Goal: Task Accomplishment & Management: Use online tool/utility

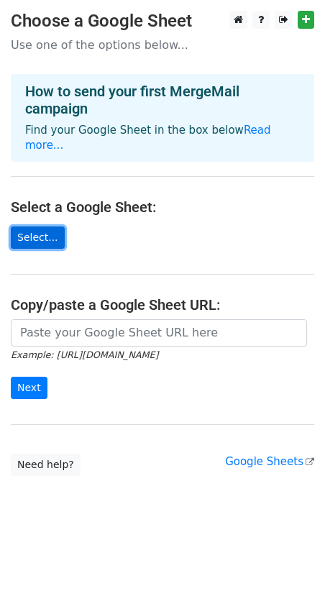
click at [34, 226] on link "Select..." at bounding box center [38, 237] width 54 height 22
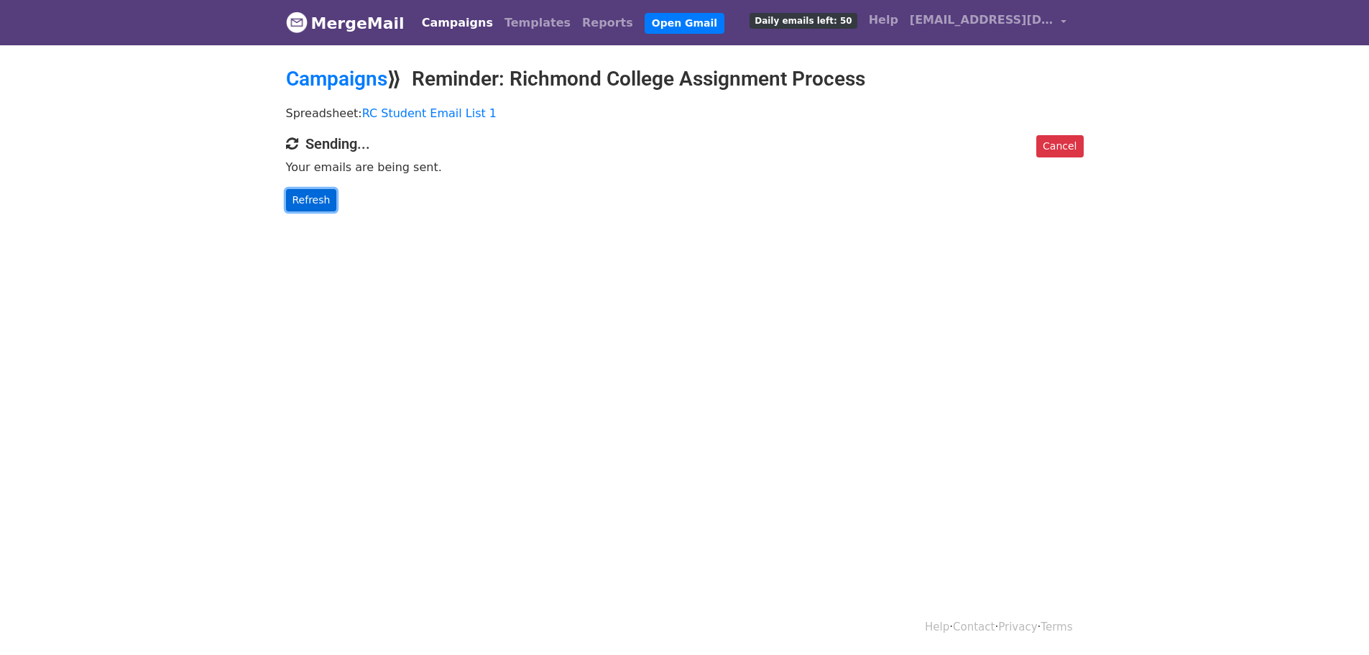
click at [311, 201] on link "Refresh" at bounding box center [311, 200] width 51 height 22
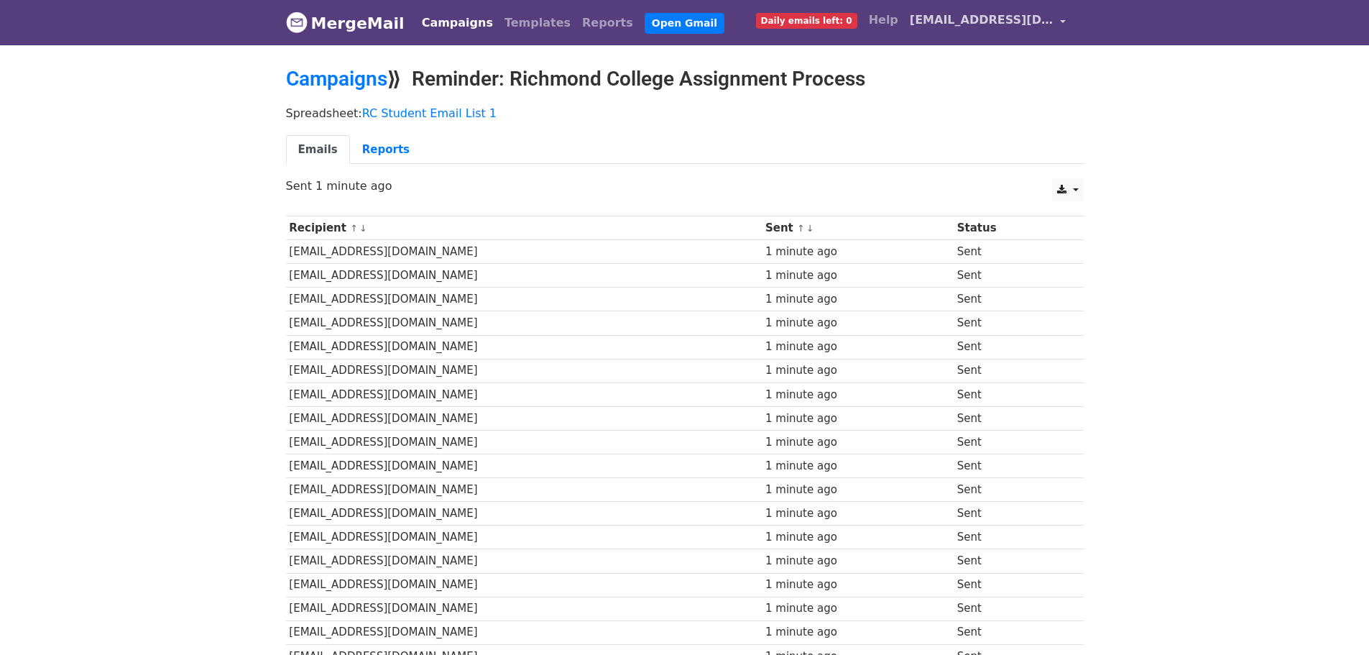
click at [1029, 21] on span "[EMAIL_ADDRESS][DOMAIN_NAME]" at bounding box center [982, 20] width 144 height 17
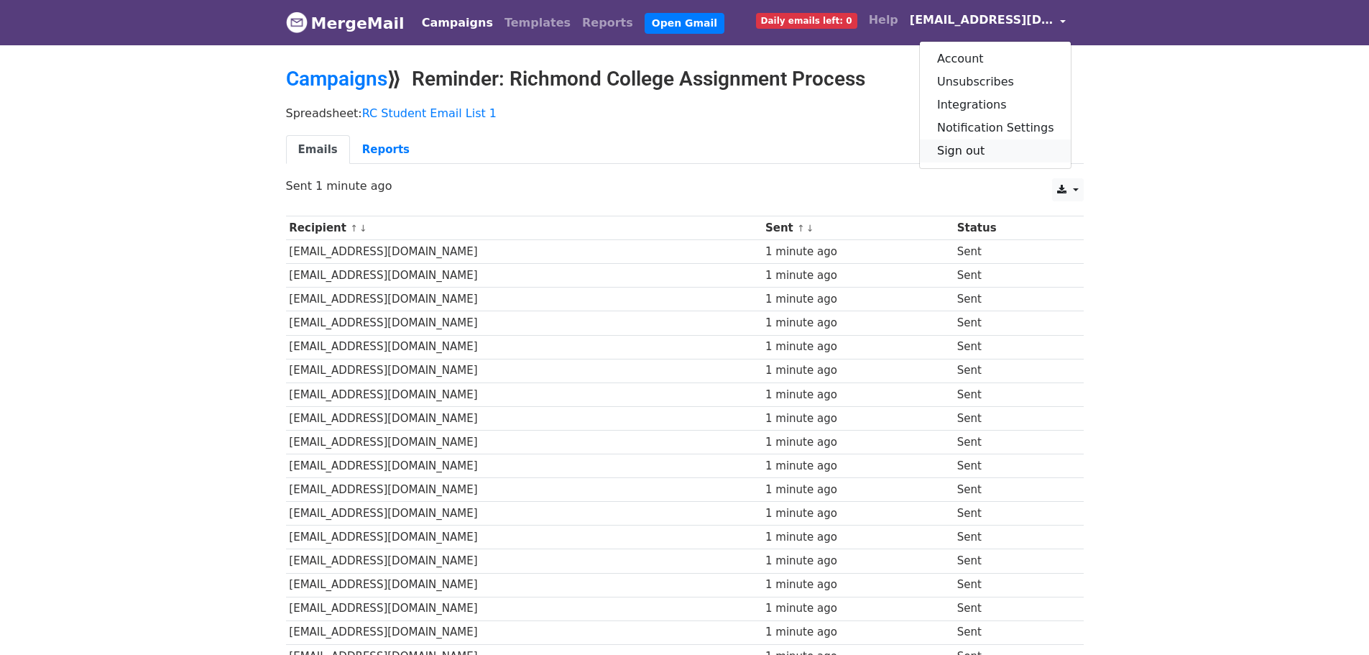
click at [986, 150] on link "Sign out" at bounding box center [996, 150] width 152 height 23
